Goal: Information Seeking & Learning: Learn about a topic

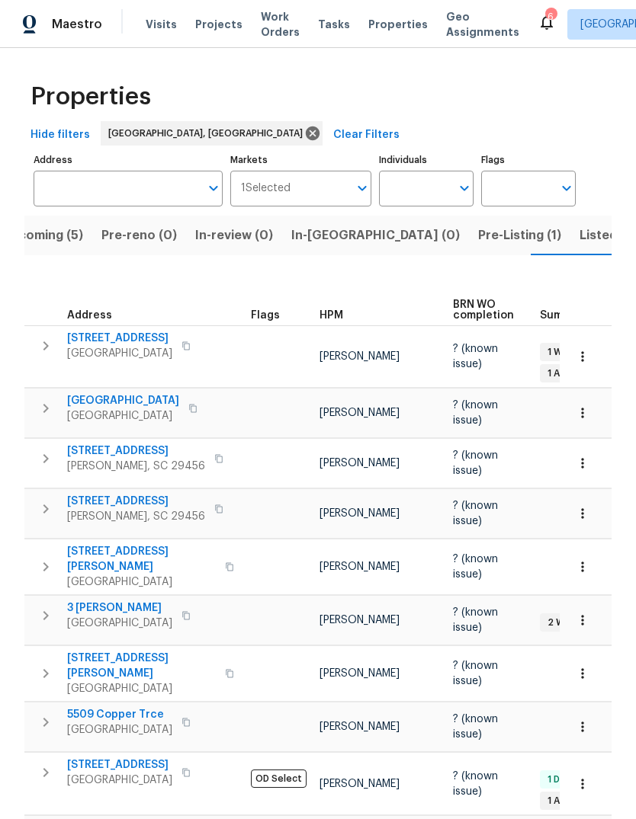
click at [478, 225] on span "Pre-Listing (1)" at bounding box center [519, 235] width 83 height 21
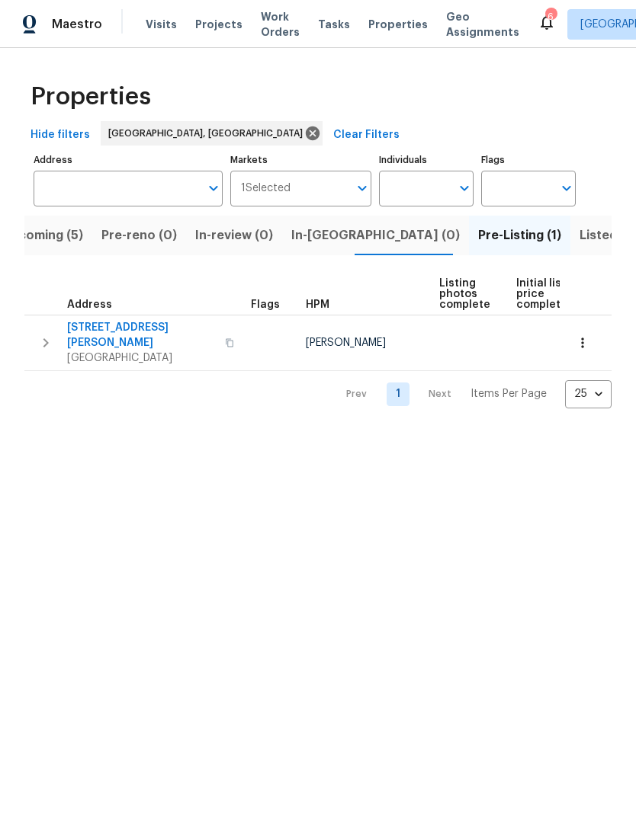
click at [117, 327] on span "[STREET_ADDRESS][PERSON_NAME]" at bounding box center [141, 335] width 149 height 30
click at [389, 30] on span "Properties" at bounding box center [397, 24] width 59 height 15
click at [66, 237] on span "Upcoming (5)" at bounding box center [43, 235] width 82 height 21
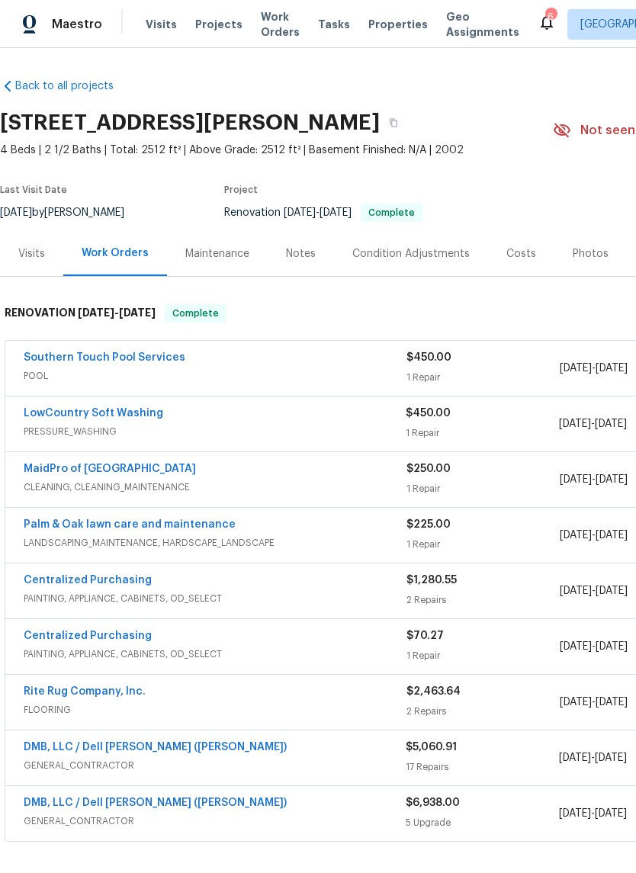
click at [368, 31] on span "Properties" at bounding box center [397, 24] width 59 height 15
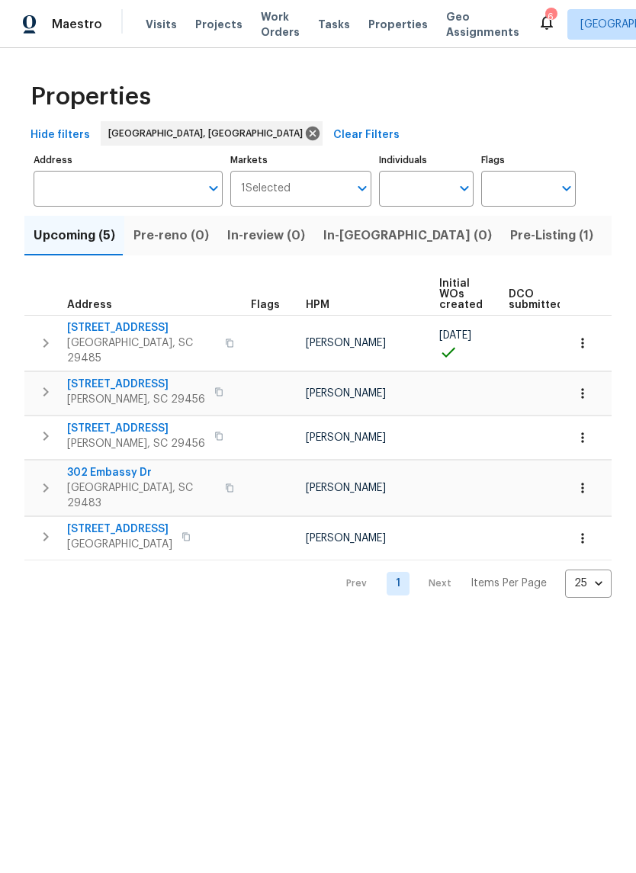
click at [368, 25] on span "Properties" at bounding box center [397, 24] width 59 height 15
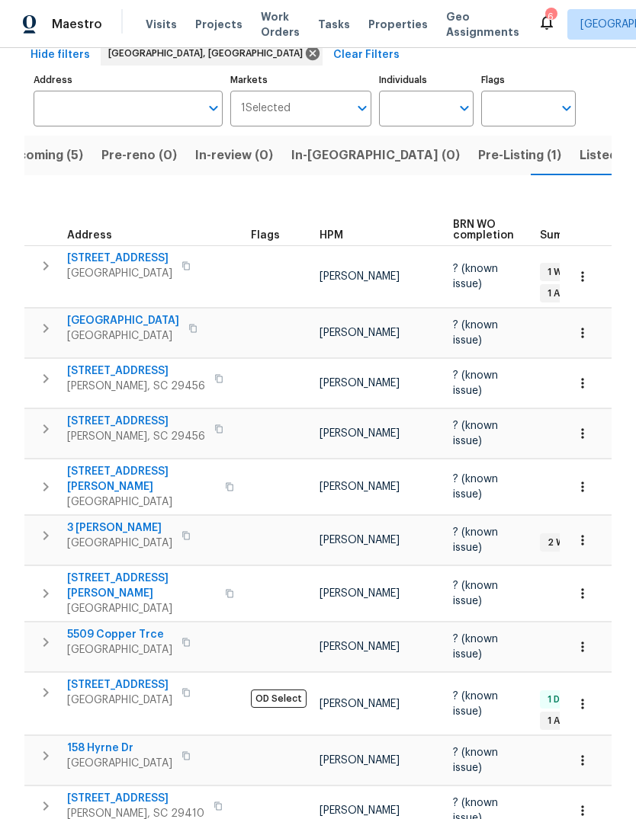
scroll to position [75, 0]
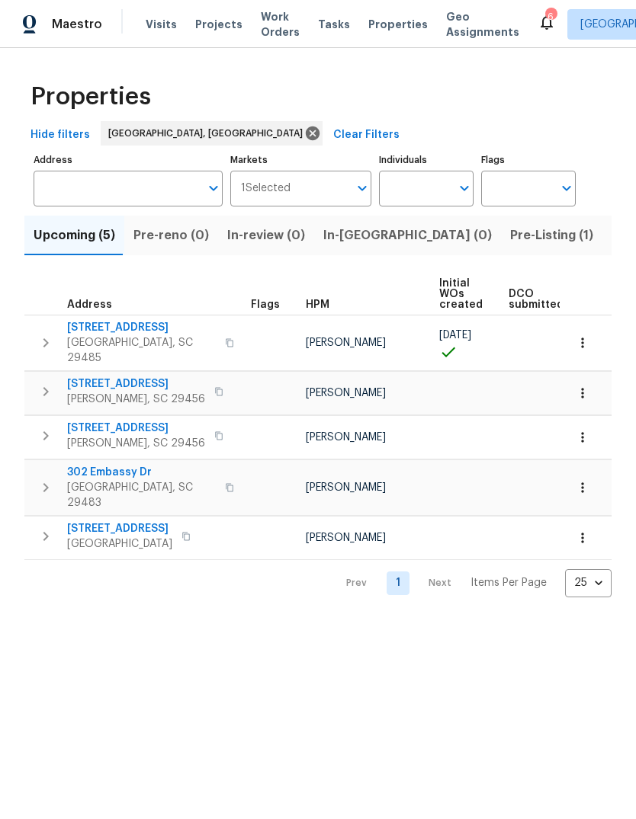
click at [131, 521] on span "[STREET_ADDRESS]" at bounding box center [119, 528] width 105 height 15
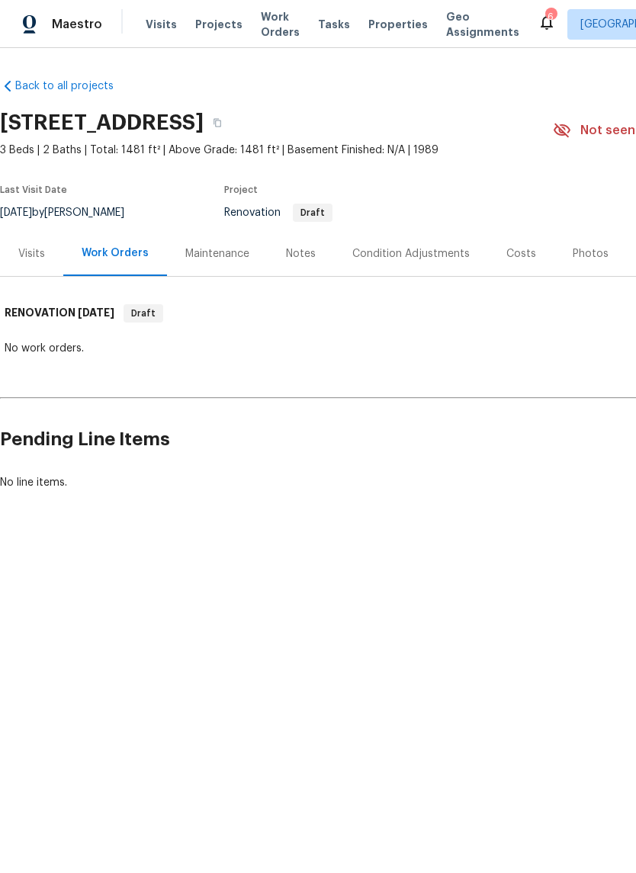
click at [508, 258] on div "Costs" at bounding box center [521, 253] width 30 height 15
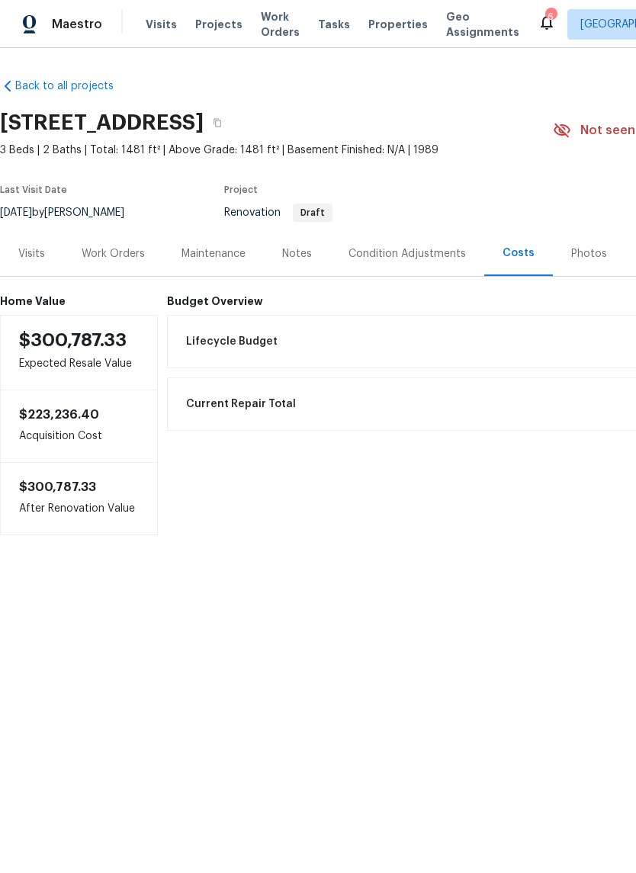
click at [430, 261] on div "Condition Adjustments" at bounding box center [407, 253] width 154 height 45
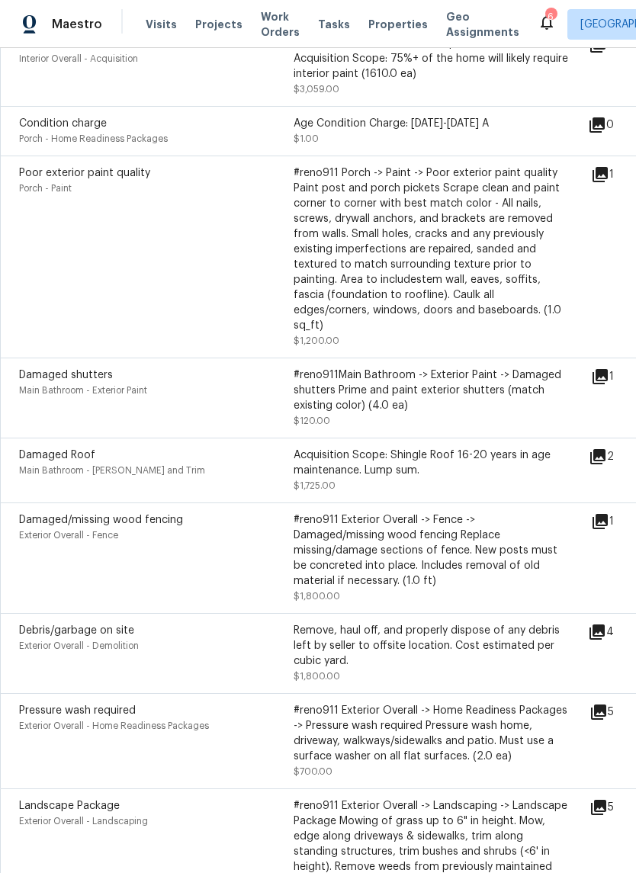
scroll to position [921, 0]
click at [609, 183] on icon at bounding box center [600, 174] width 18 height 18
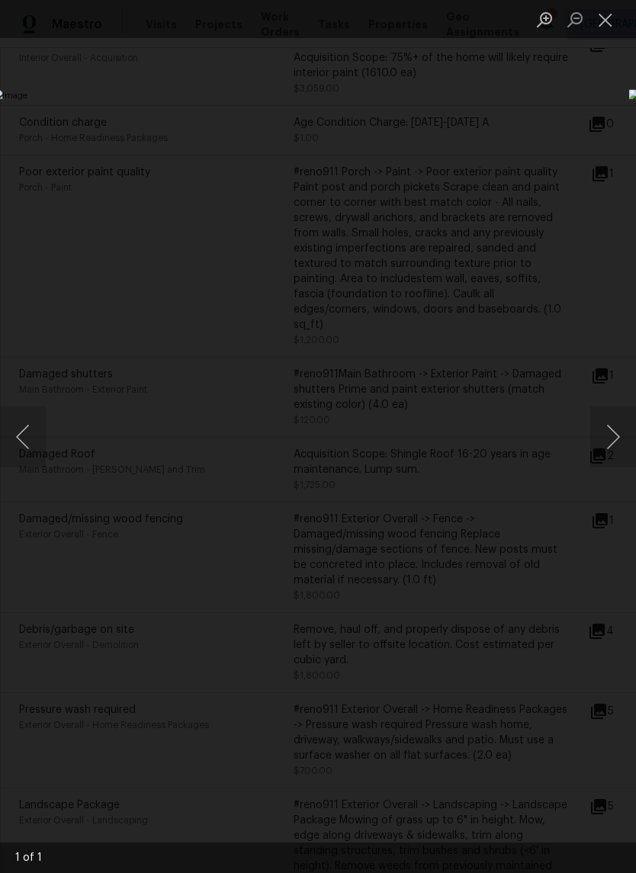
click at [604, 29] on button "Close lightbox" at bounding box center [605, 19] width 30 height 27
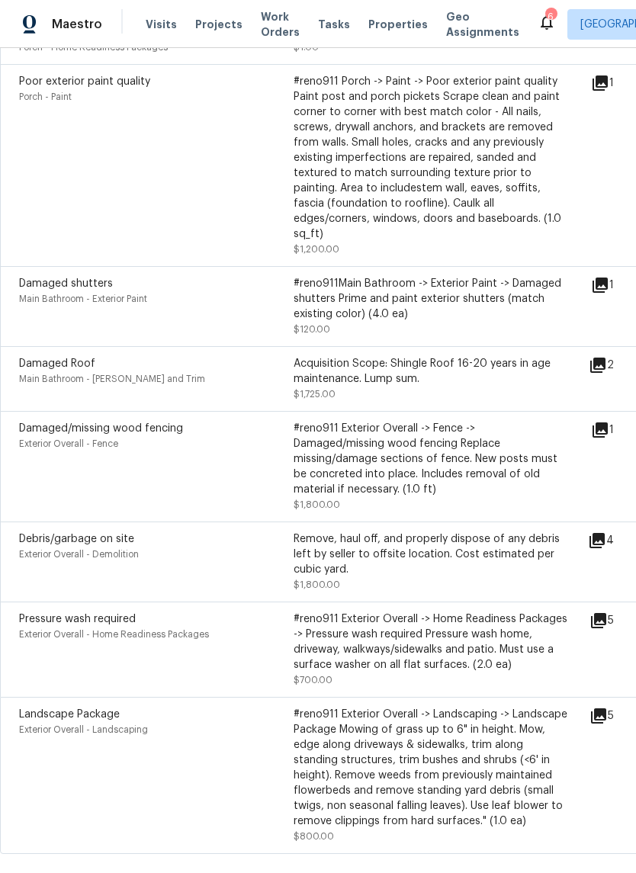
scroll to position [1013, 0]
click at [607, 366] on icon at bounding box center [597, 364] width 18 height 18
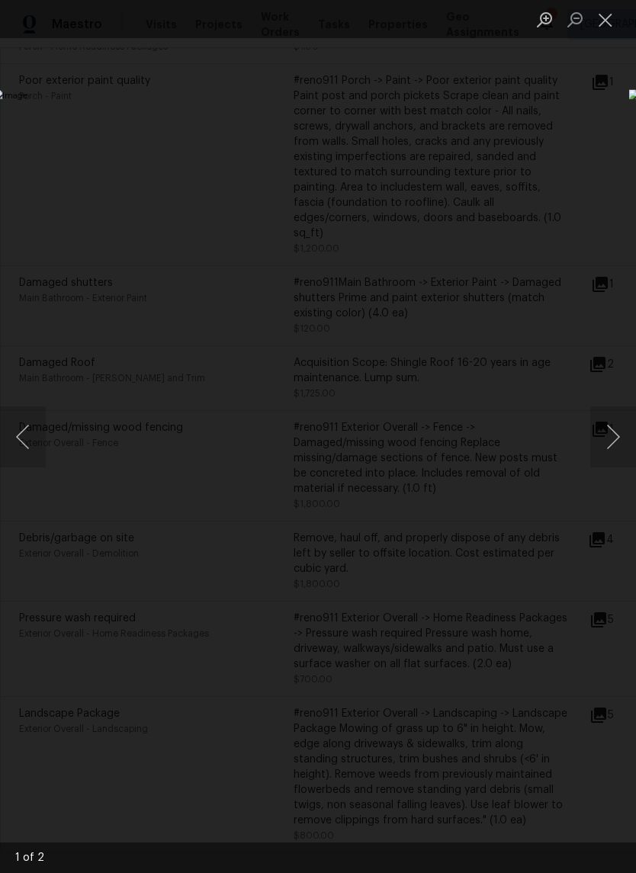
click at [605, 31] on button "Close lightbox" at bounding box center [605, 19] width 30 height 27
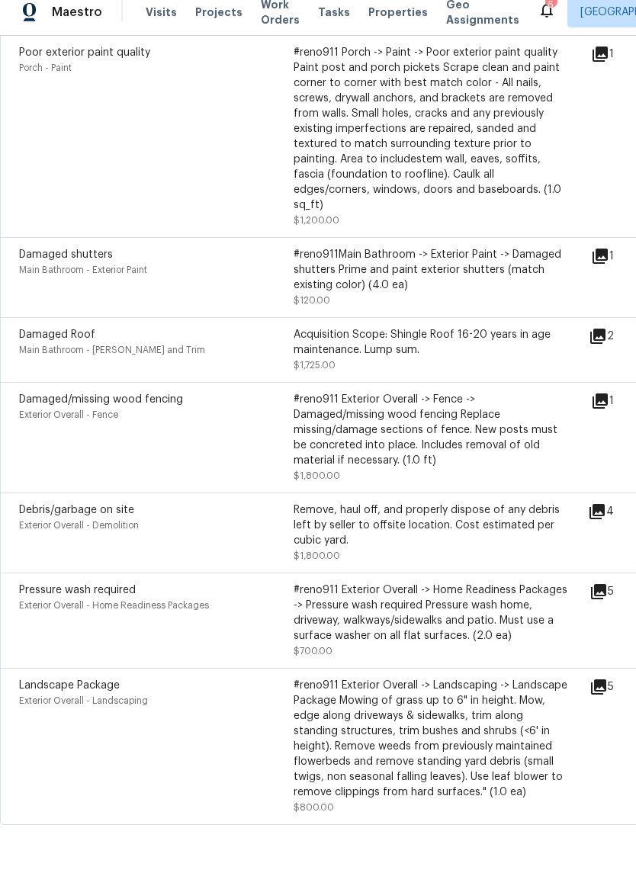
scroll to position [37, 0]
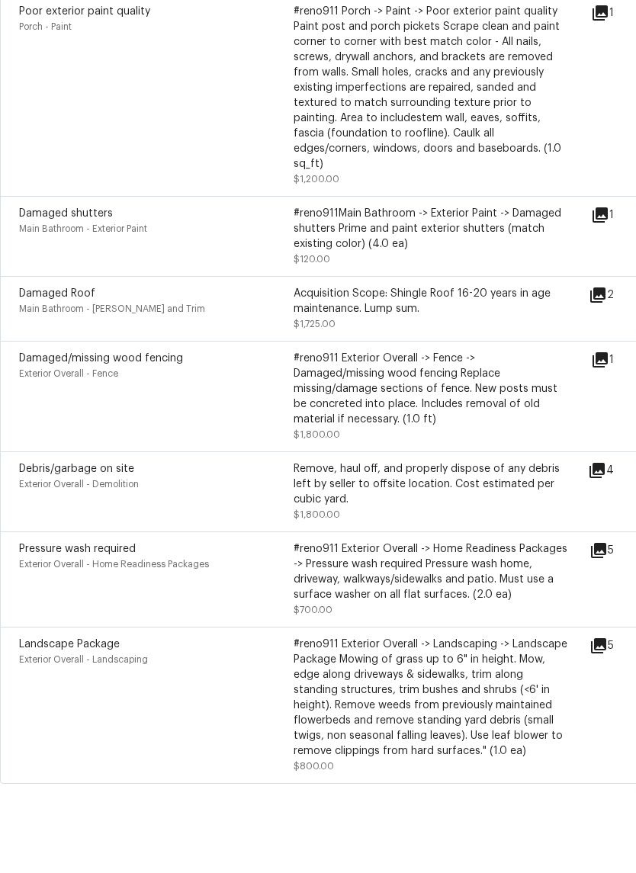
click at [604, 405] on icon at bounding box center [599, 412] width 15 height 15
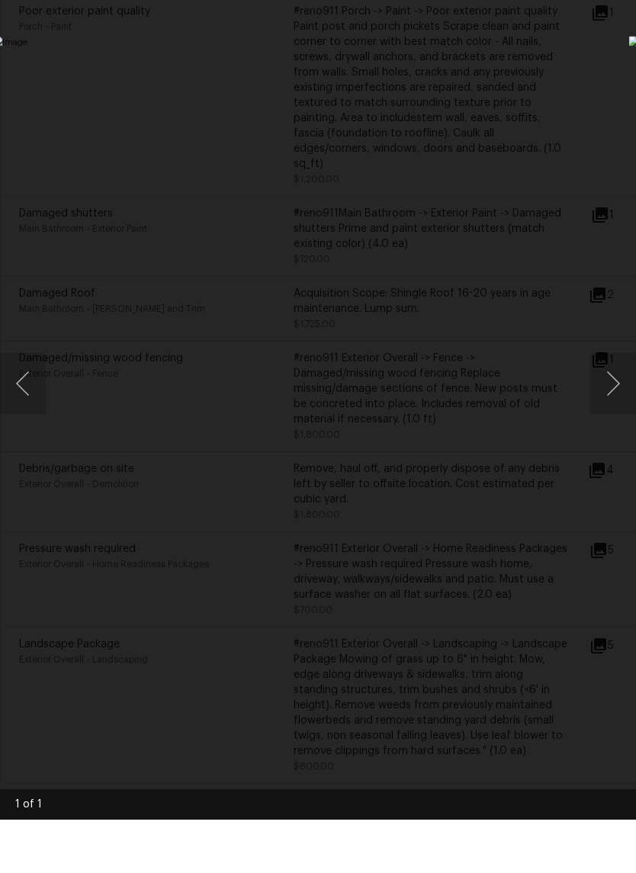
click at [579, 117] on div "Lightbox" at bounding box center [318, 436] width 636 height 873
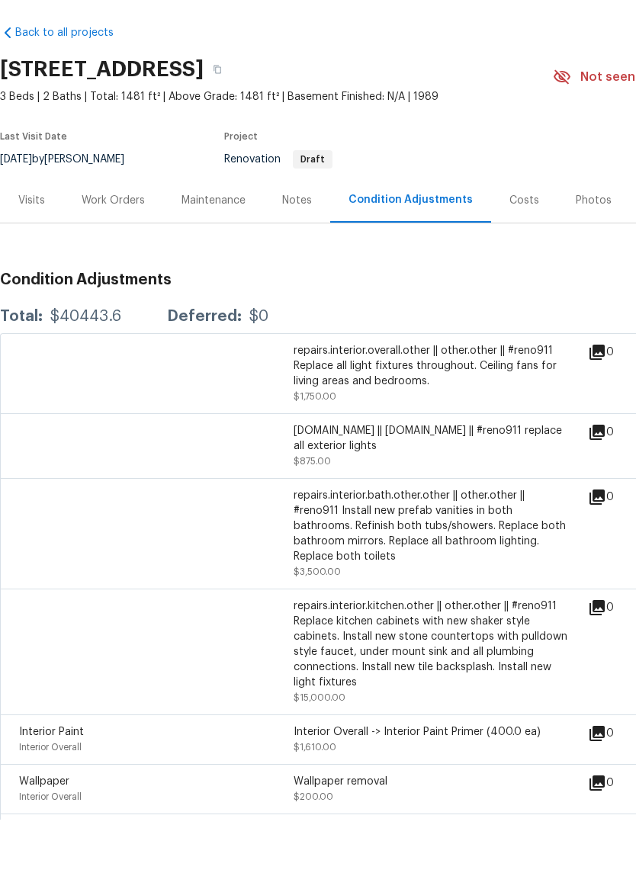
scroll to position [0, 0]
click at [50, 231] on div "Visits" at bounding box center [31, 253] width 63 height 45
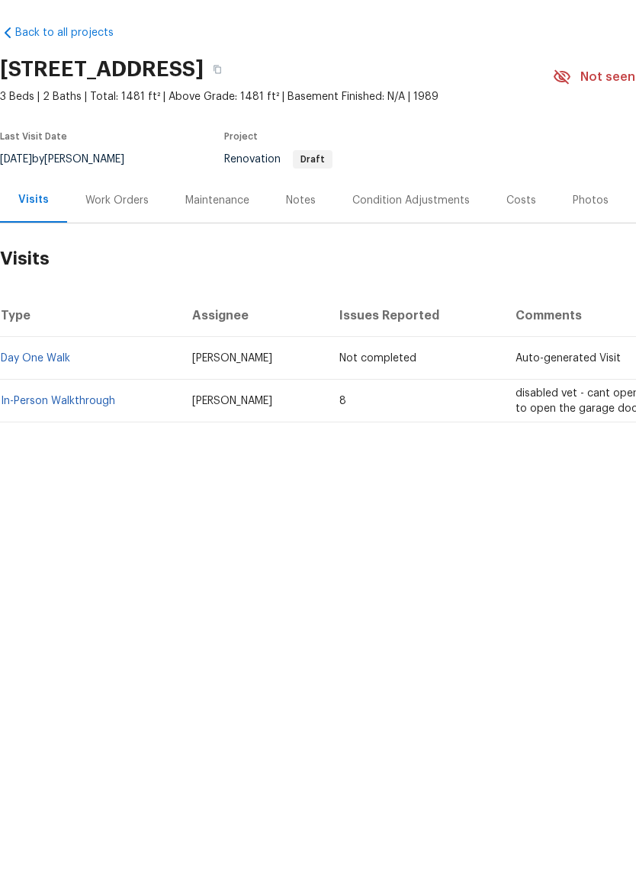
click at [143, 246] on div "Work Orders" at bounding box center [116, 253] width 63 height 15
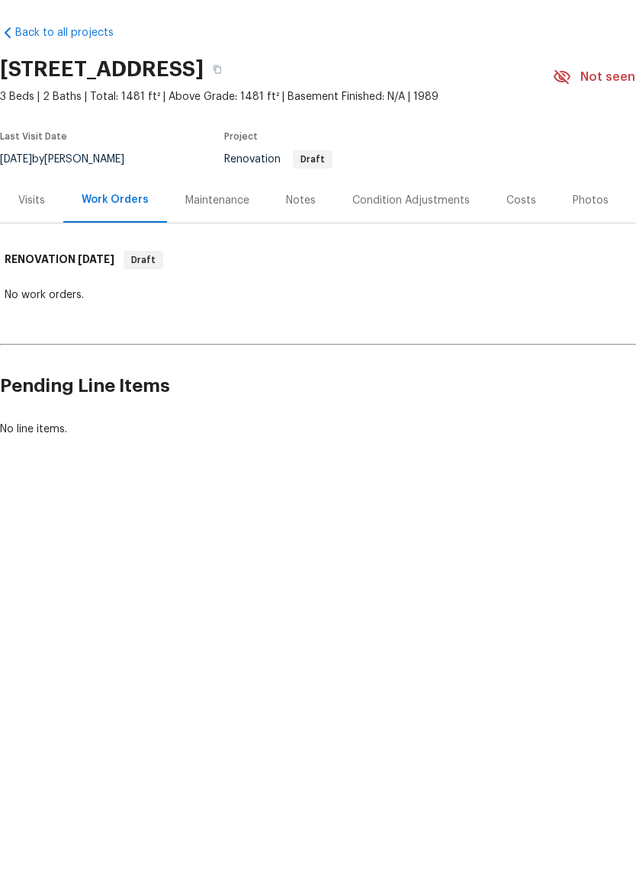
click at [37, 246] on div "Visits" at bounding box center [31, 253] width 27 height 15
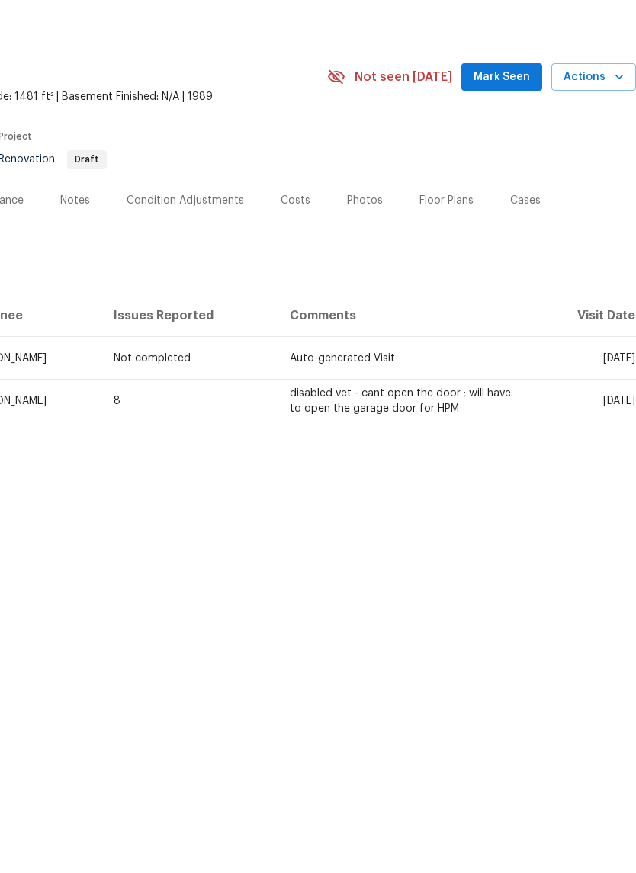
scroll to position [0, 226]
click at [618, 123] on icon "button" at bounding box center [618, 130] width 15 height 15
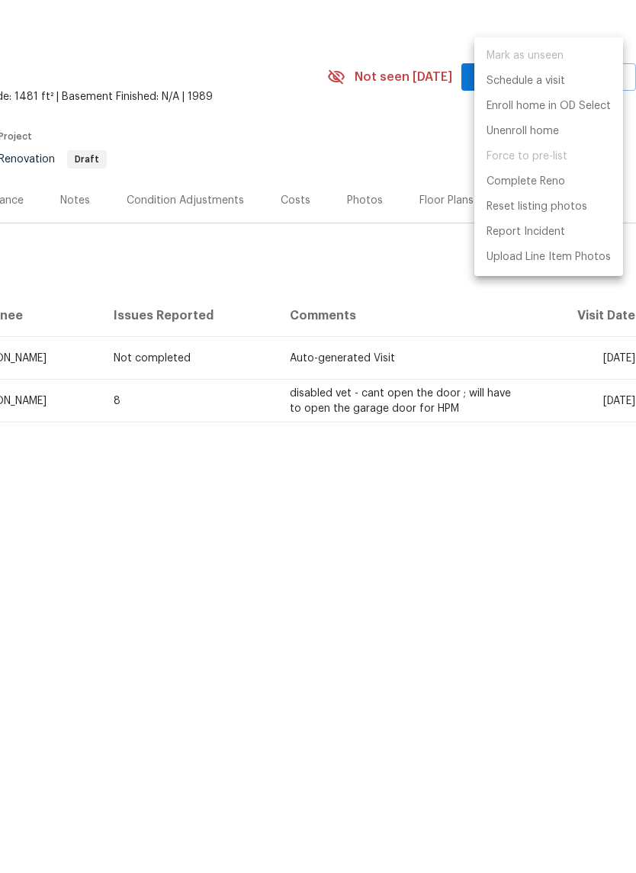
click at [545, 457] on div at bounding box center [318, 436] width 636 height 873
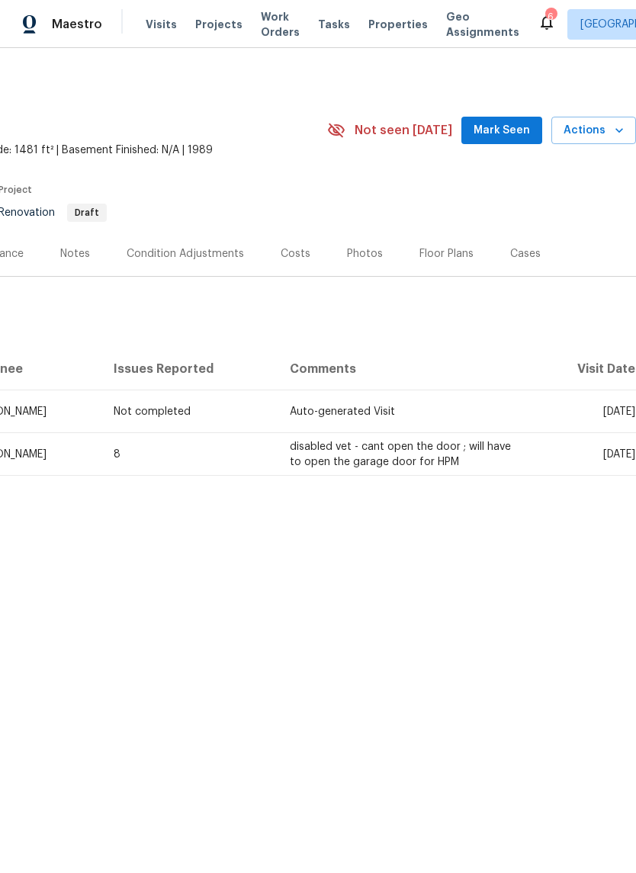
click at [608, 136] on span "Actions" at bounding box center [593, 130] width 60 height 19
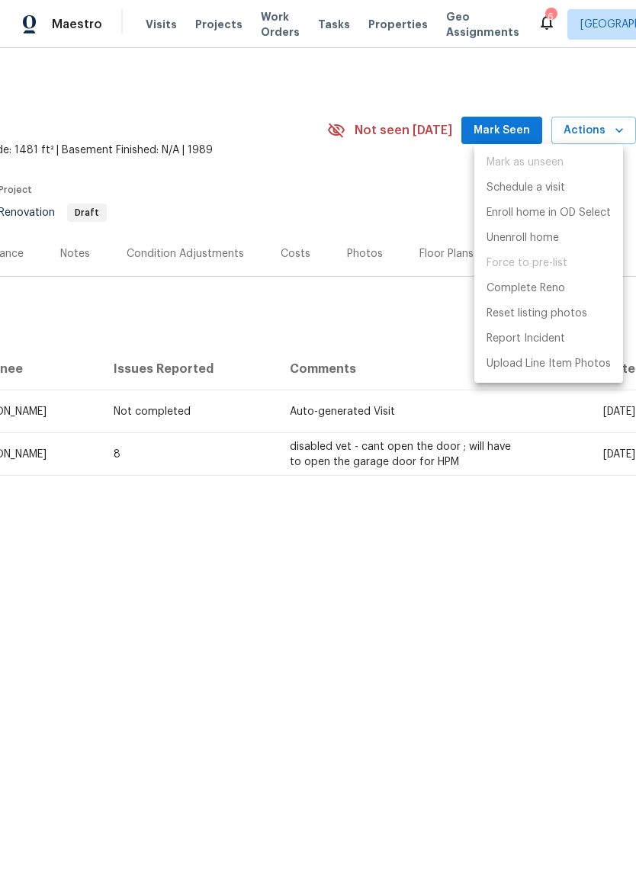
click at [396, 386] on div at bounding box center [318, 436] width 636 height 873
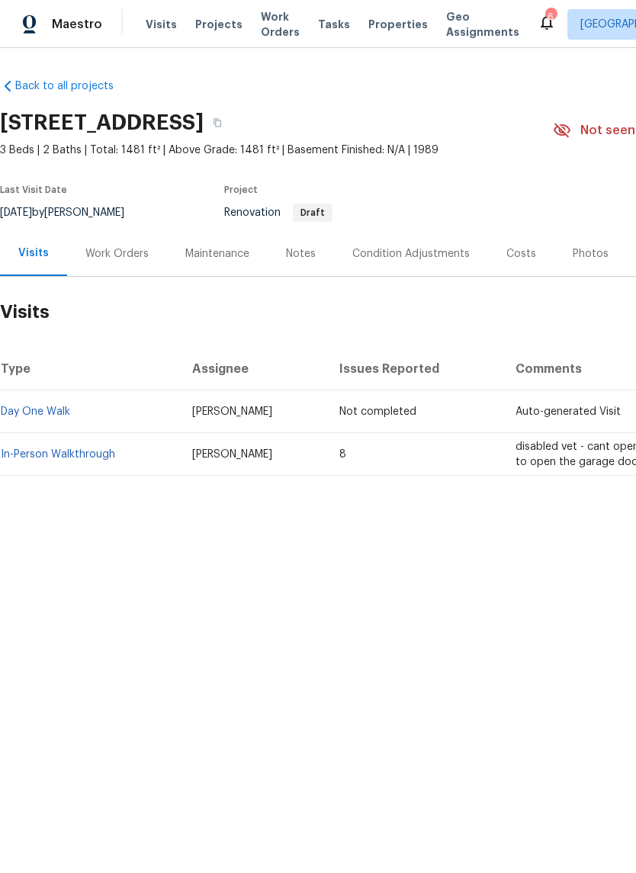
scroll to position [0, 0]
click at [149, 268] on div "Work Orders" at bounding box center [117, 253] width 100 height 45
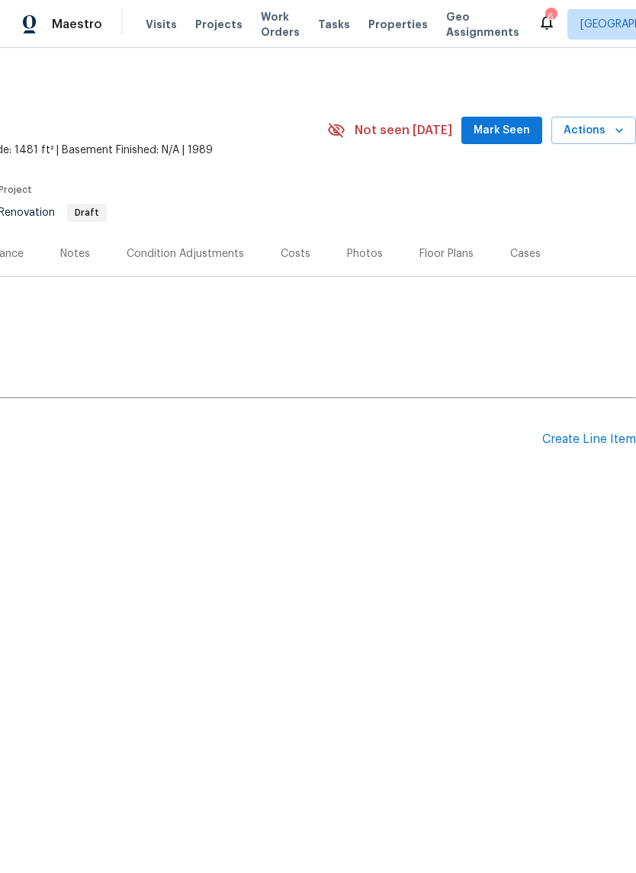
scroll to position [0, 226]
click at [505, 130] on span "Mark Seen" at bounding box center [501, 130] width 56 height 19
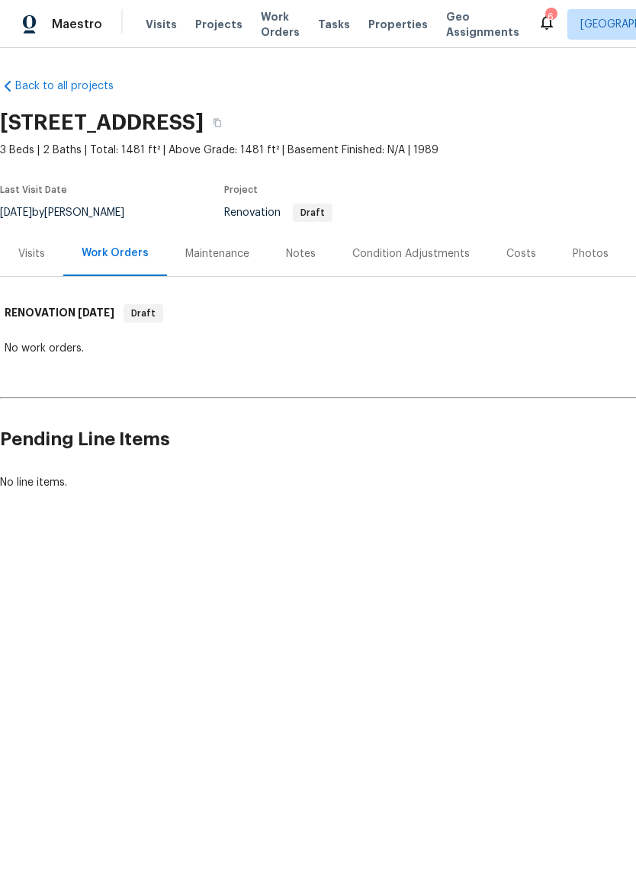
click at [380, 46] on div "Maestro Visits Projects Work Orders Tasks Properties Geo Assignments 6 Charlest…" at bounding box center [318, 24] width 636 height 48
click at [379, 45] on div "Maestro Visits Projects Work Orders Tasks Properties Geo Assignments 6 Charlest…" at bounding box center [318, 24] width 636 height 48
click at [391, 29] on span "Properties" at bounding box center [397, 24] width 59 height 15
